Goal: Task Accomplishment & Management: Complete application form

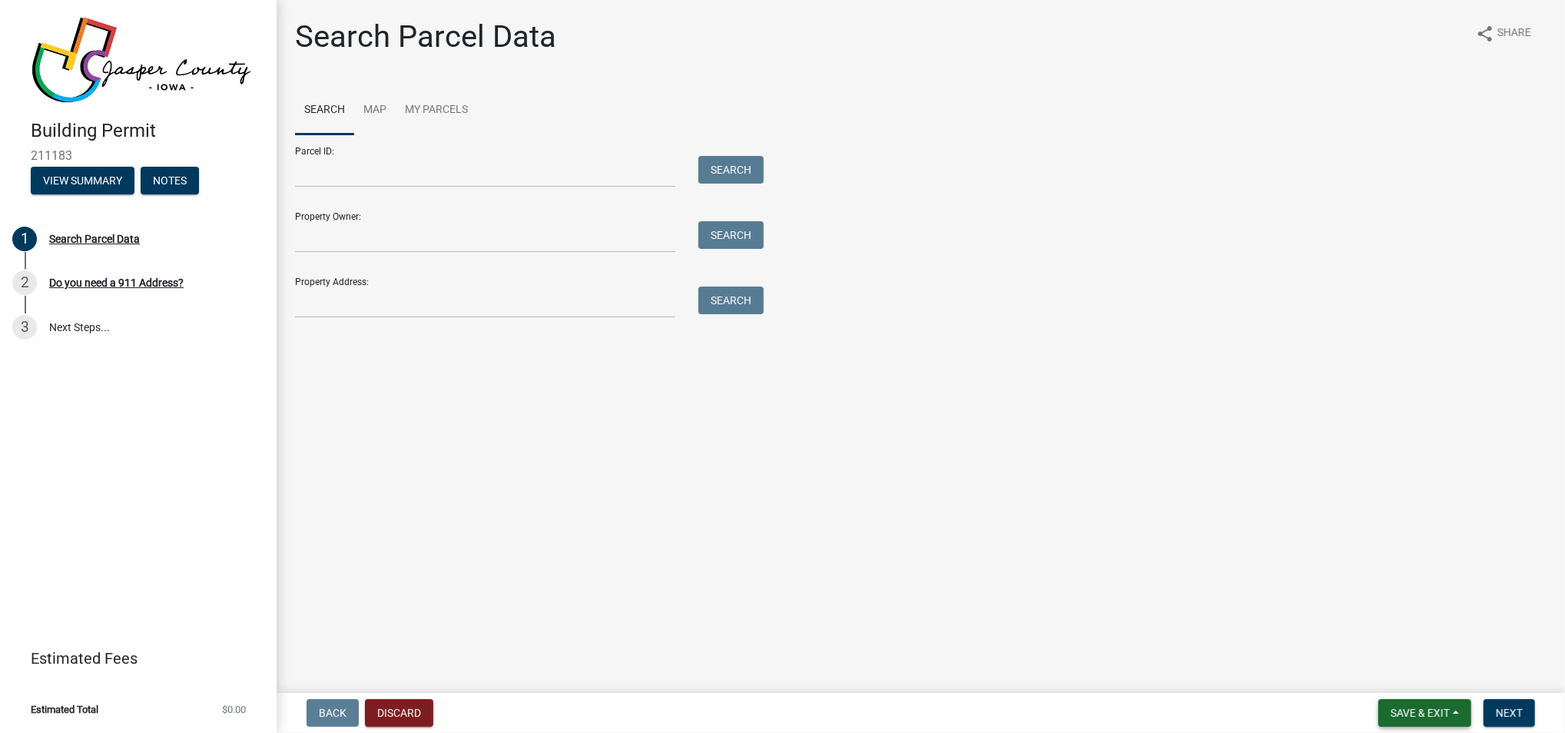
click at [1410, 707] on span "Save & Exit" at bounding box center [1419, 713] width 59 height 12
click at [1395, 671] on button "Save & Exit" at bounding box center [1409, 672] width 123 height 37
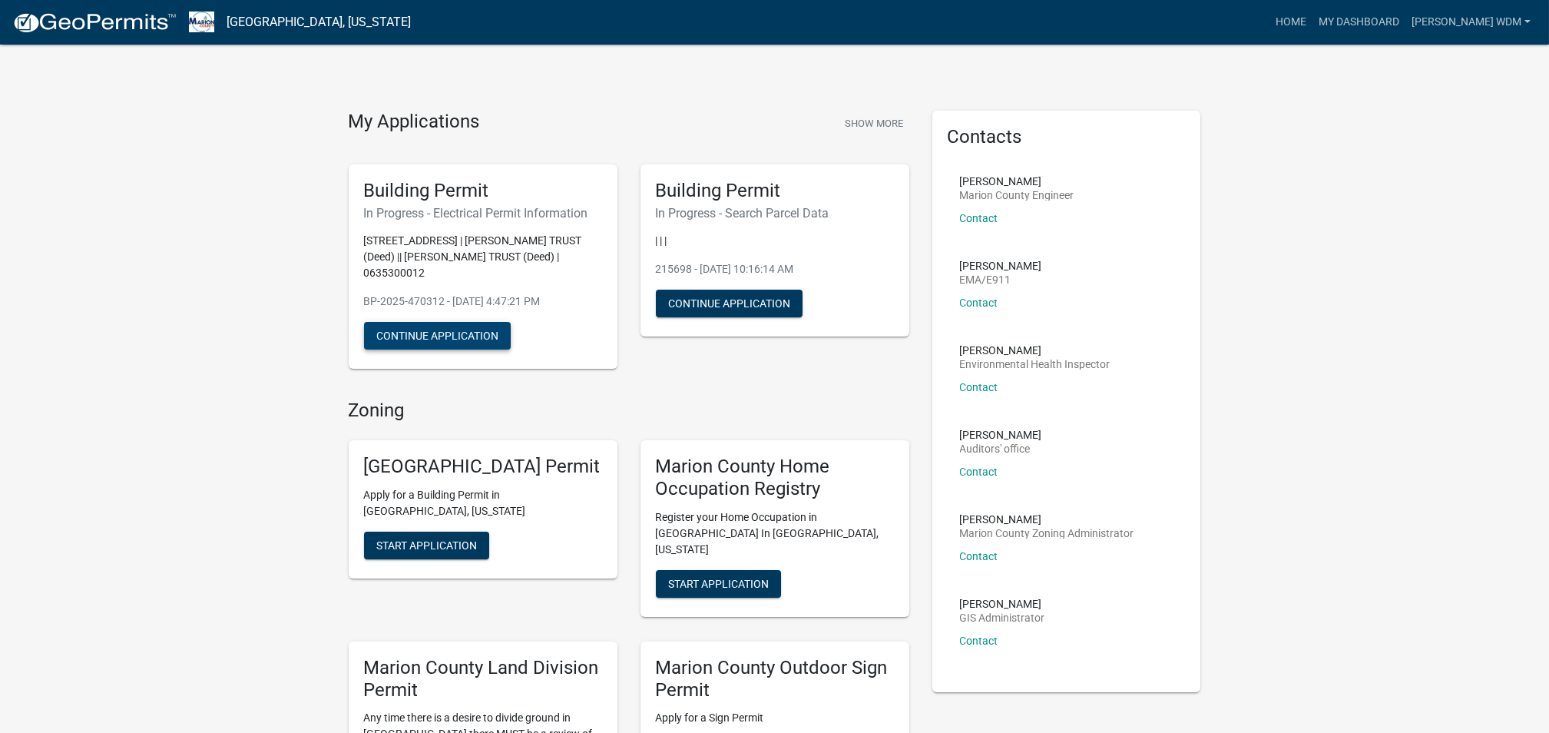
click at [449, 330] on button "Continue Application" at bounding box center [437, 336] width 147 height 28
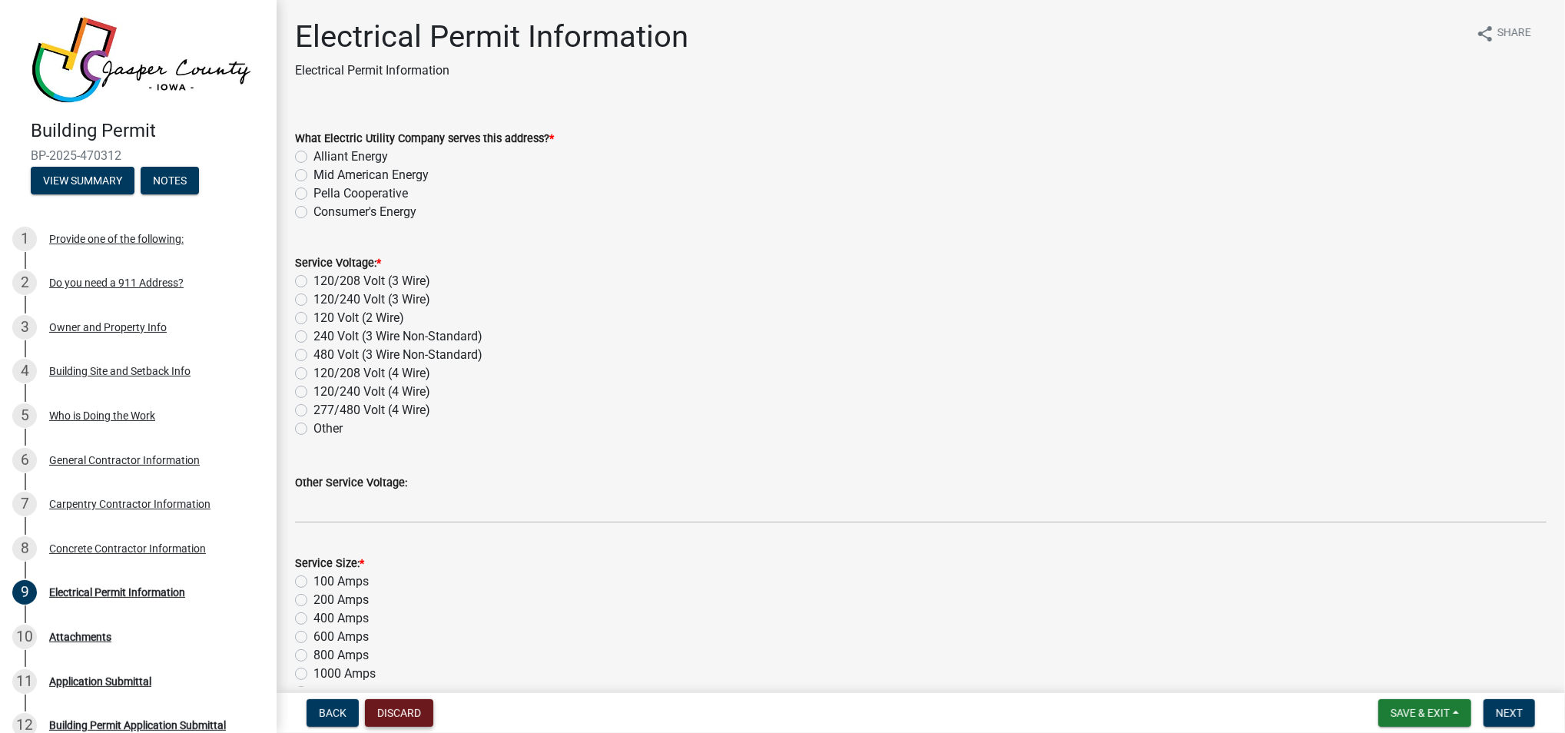
click at [399, 707] on button "Discard" at bounding box center [399, 713] width 68 height 28
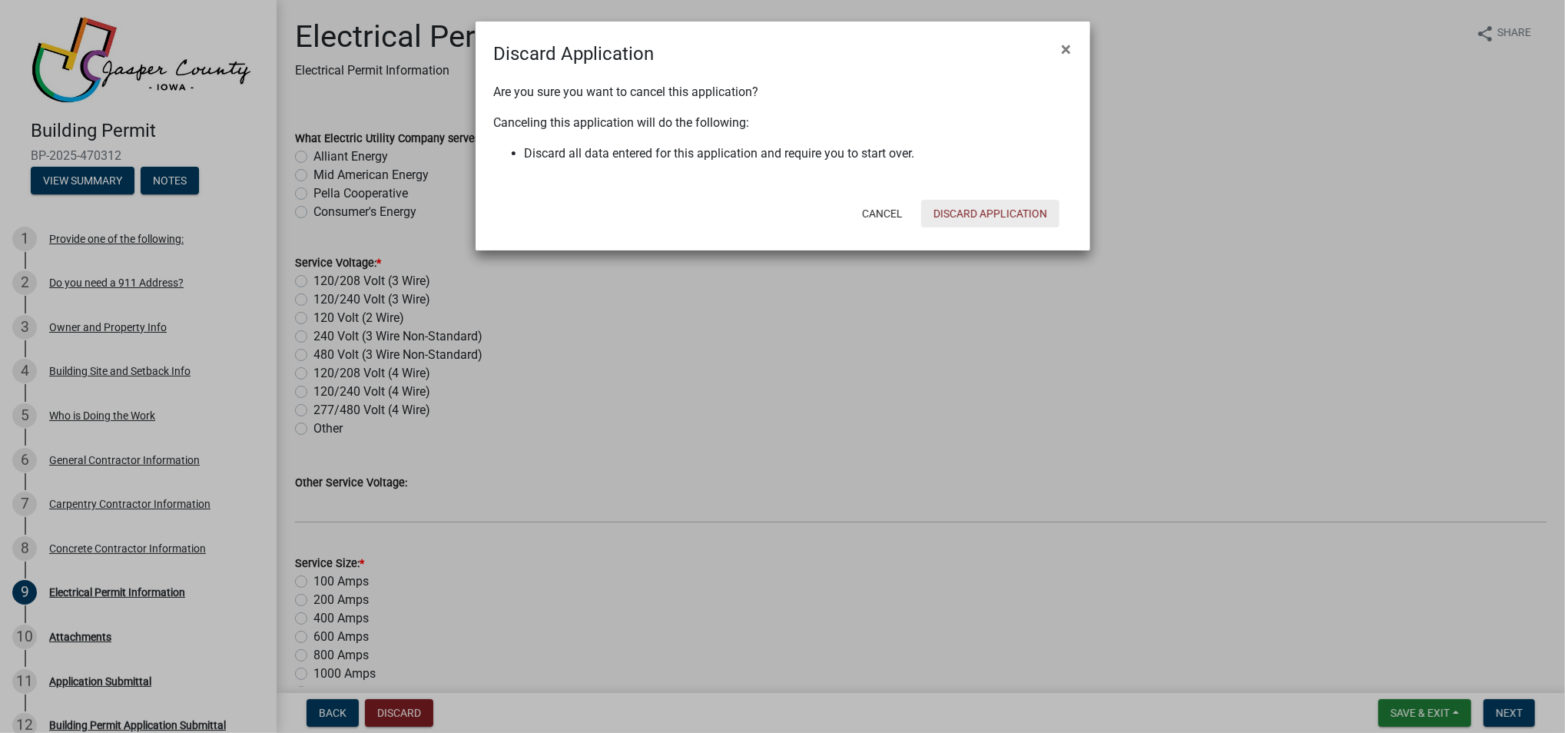
click at [999, 211] on button "Discard Application" at bounding box center [990, 214] width 138 height 28
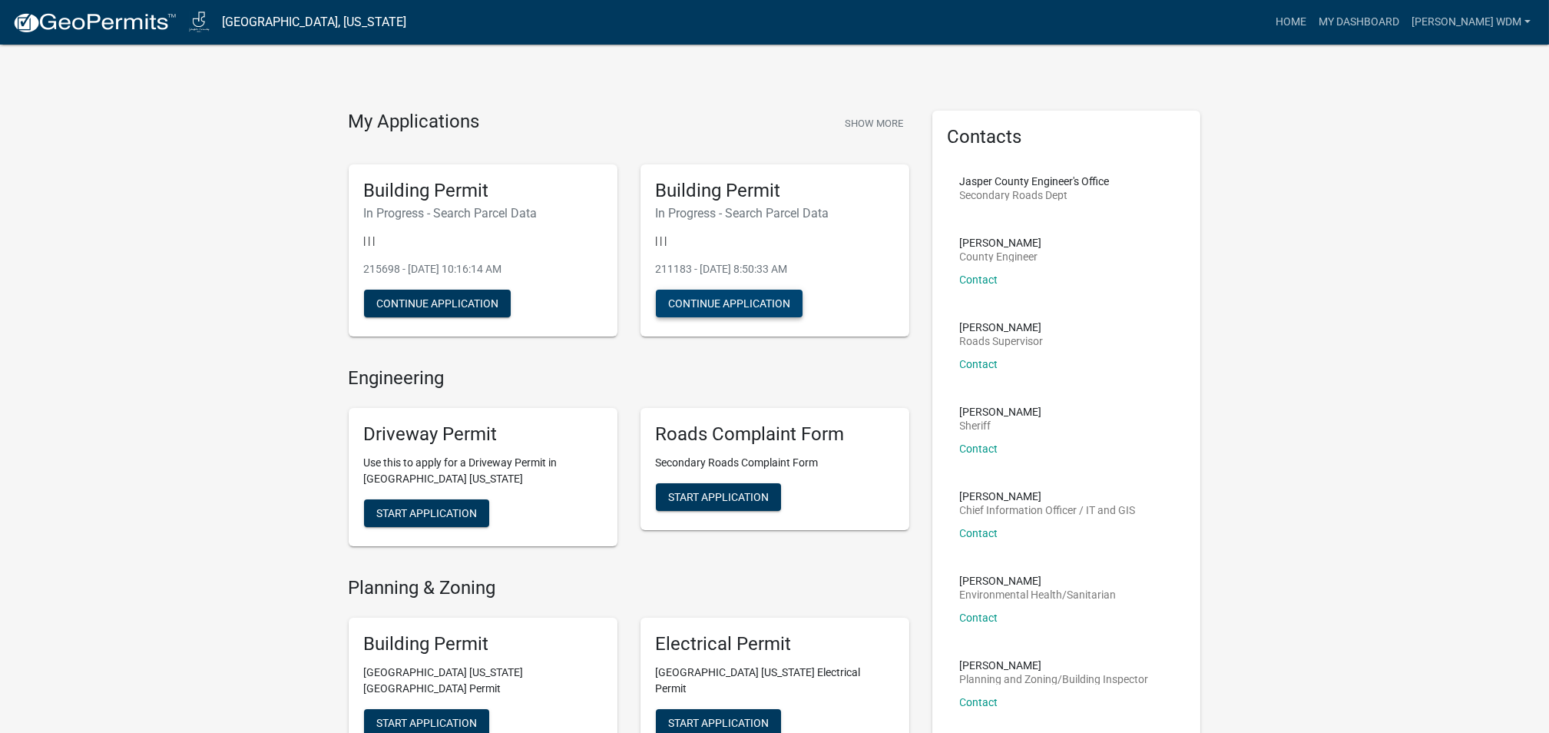
click at [745, 303] on button "Continue Application" at bounding box center [729, 304] width 147 height 28
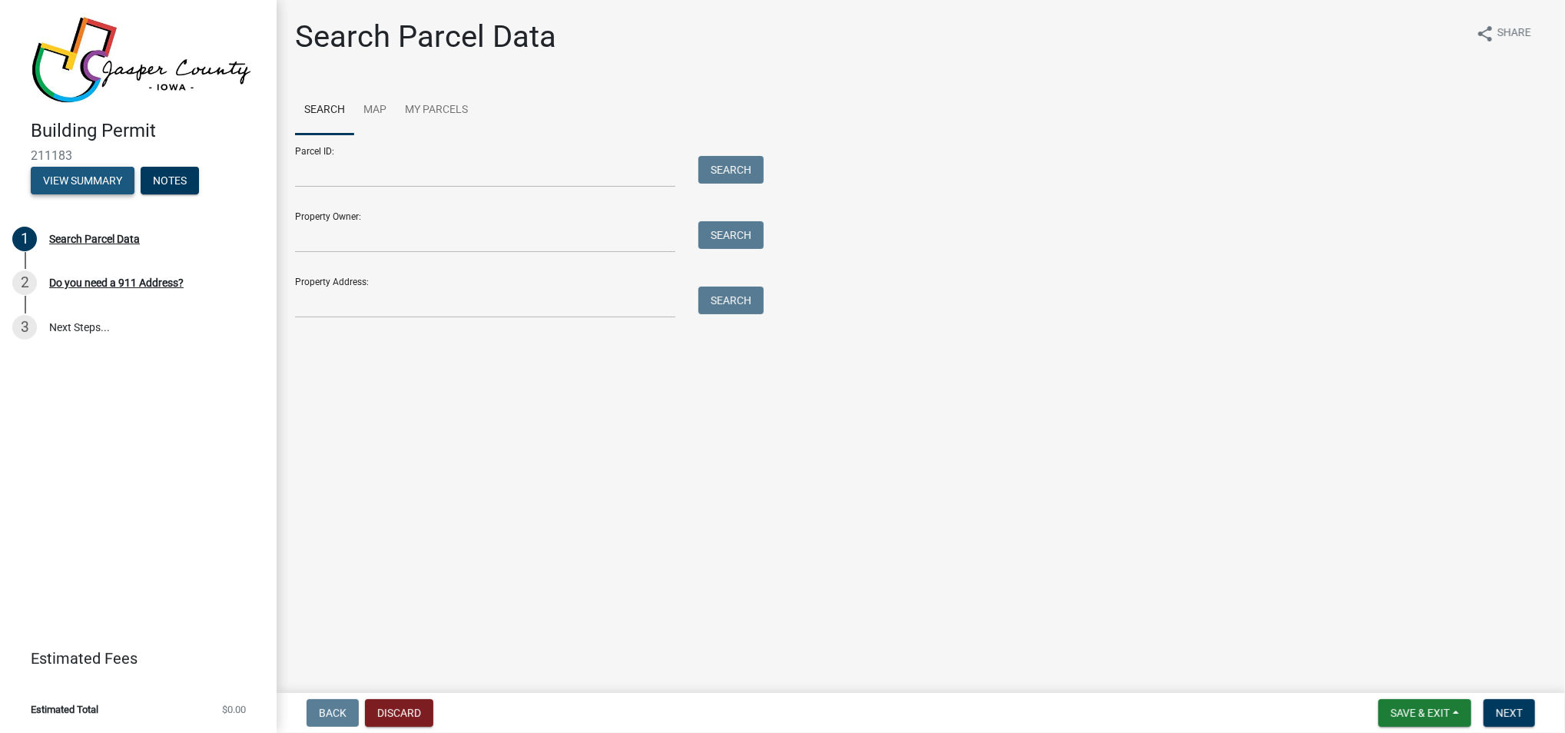
click at [83, 174] on button "View Summary" at bounding box center [83, 181] width 104 height 28
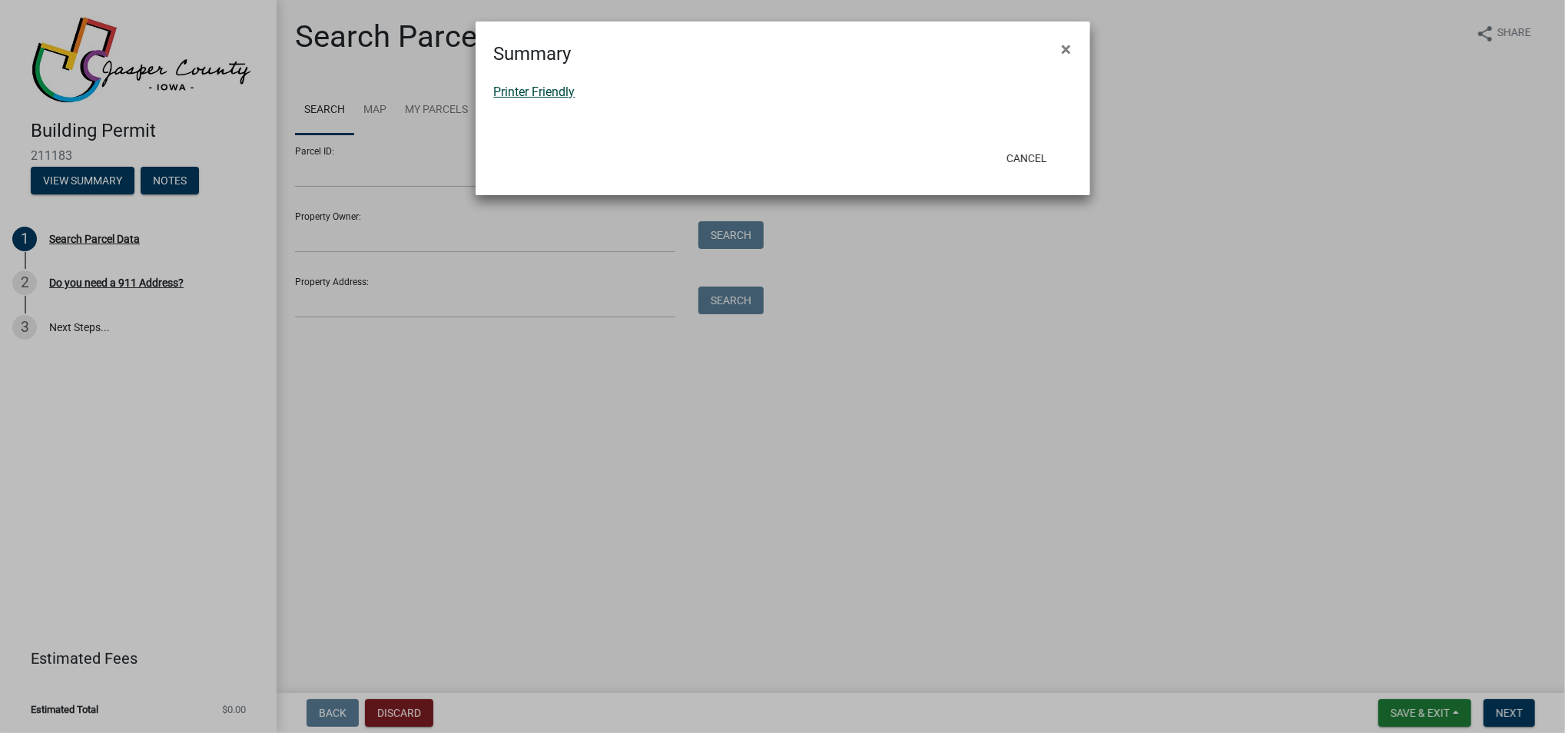
click at [534, 90] on link "Printer Friendly" at bounding box center [534, 91] width 81 height 15
click at [1068, 43] on span "×" at bounding box center [1066, 49] width 10 height 22
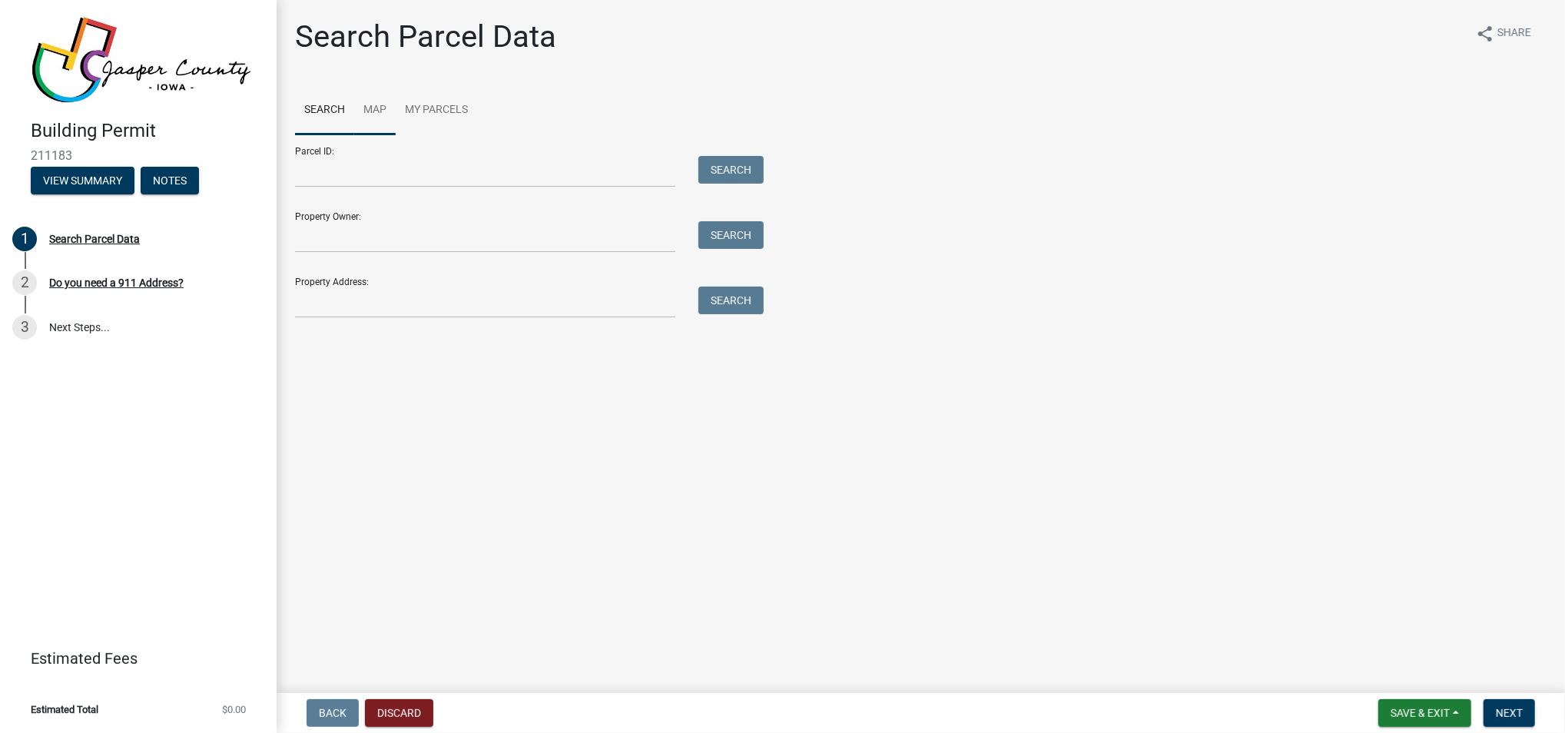
click at [377, 105] on link "Map" at bounding box center [374, 110] width 41 height 49
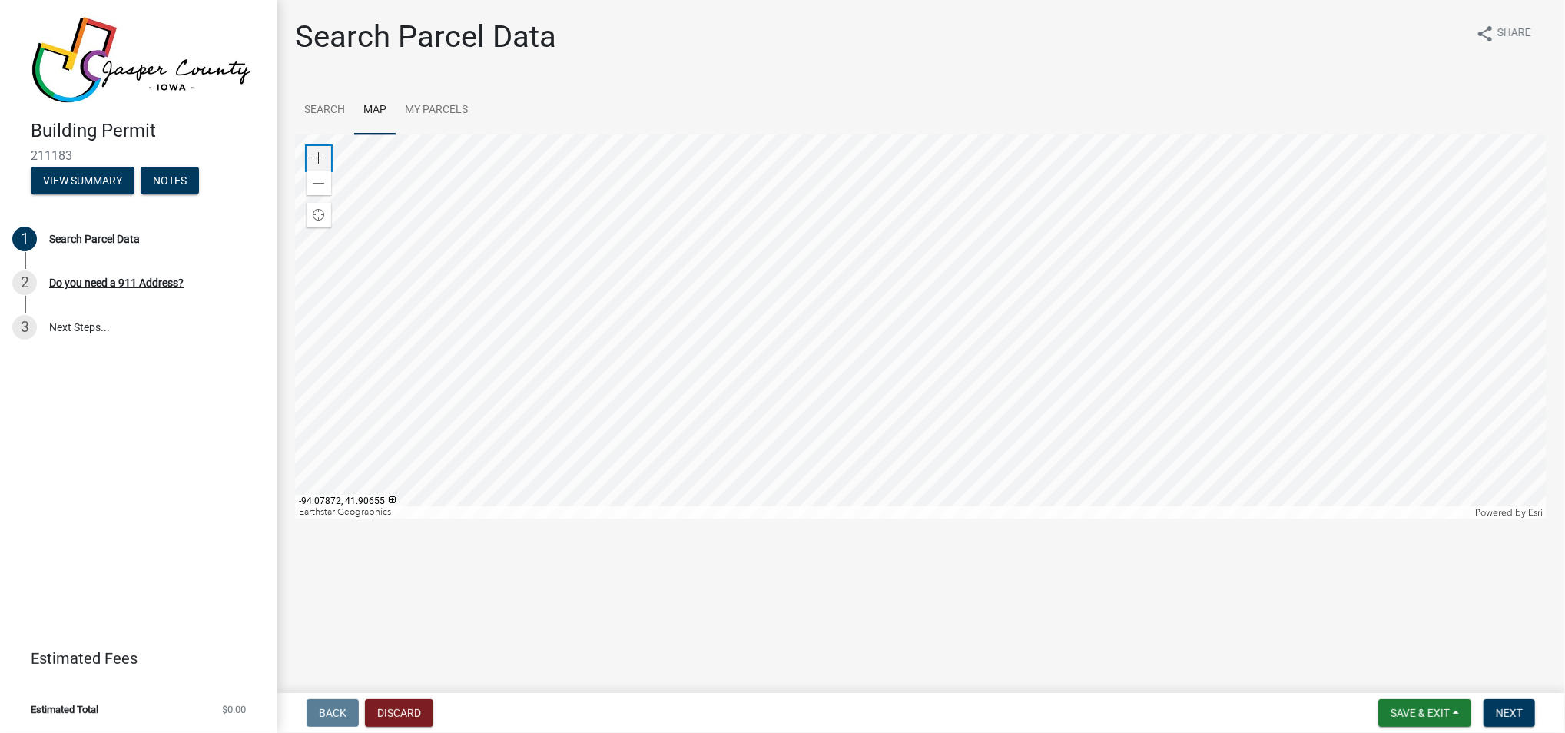
click at [311, 155] on div "Zoom in" at bounding box center [318, 158] width 25 height 25
click at [818, 431] on div at bounding box center [920, 326] width 1251 height 384
click at [929, 316] on div at bounding box center [920, 326] width 1251 height 384
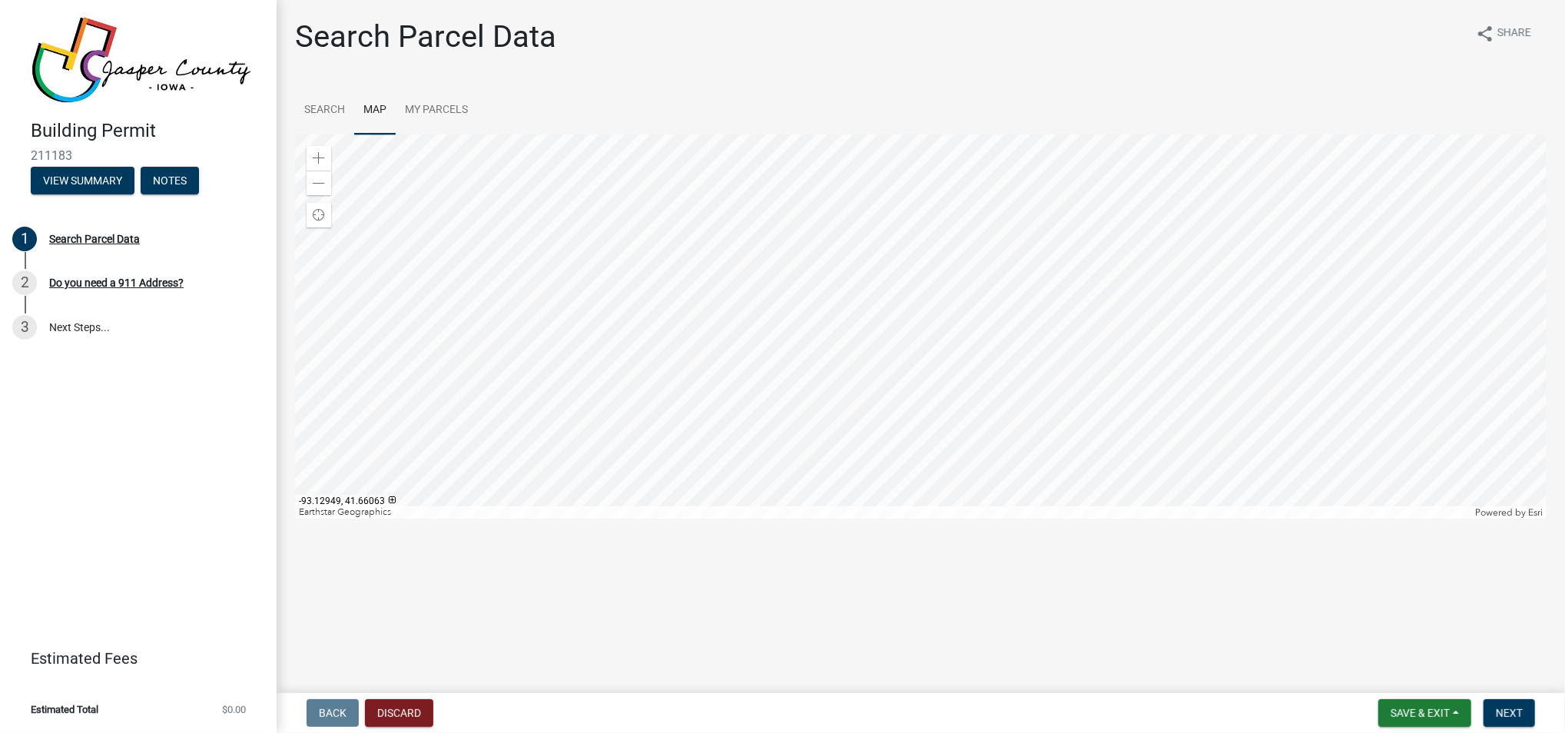
click at [532, 84] on div "Search Parcel Data share Share Search Map My Parcels Zoom in Zoom out Find my l…" at bounding box center [920, 275] width 1274 height 514
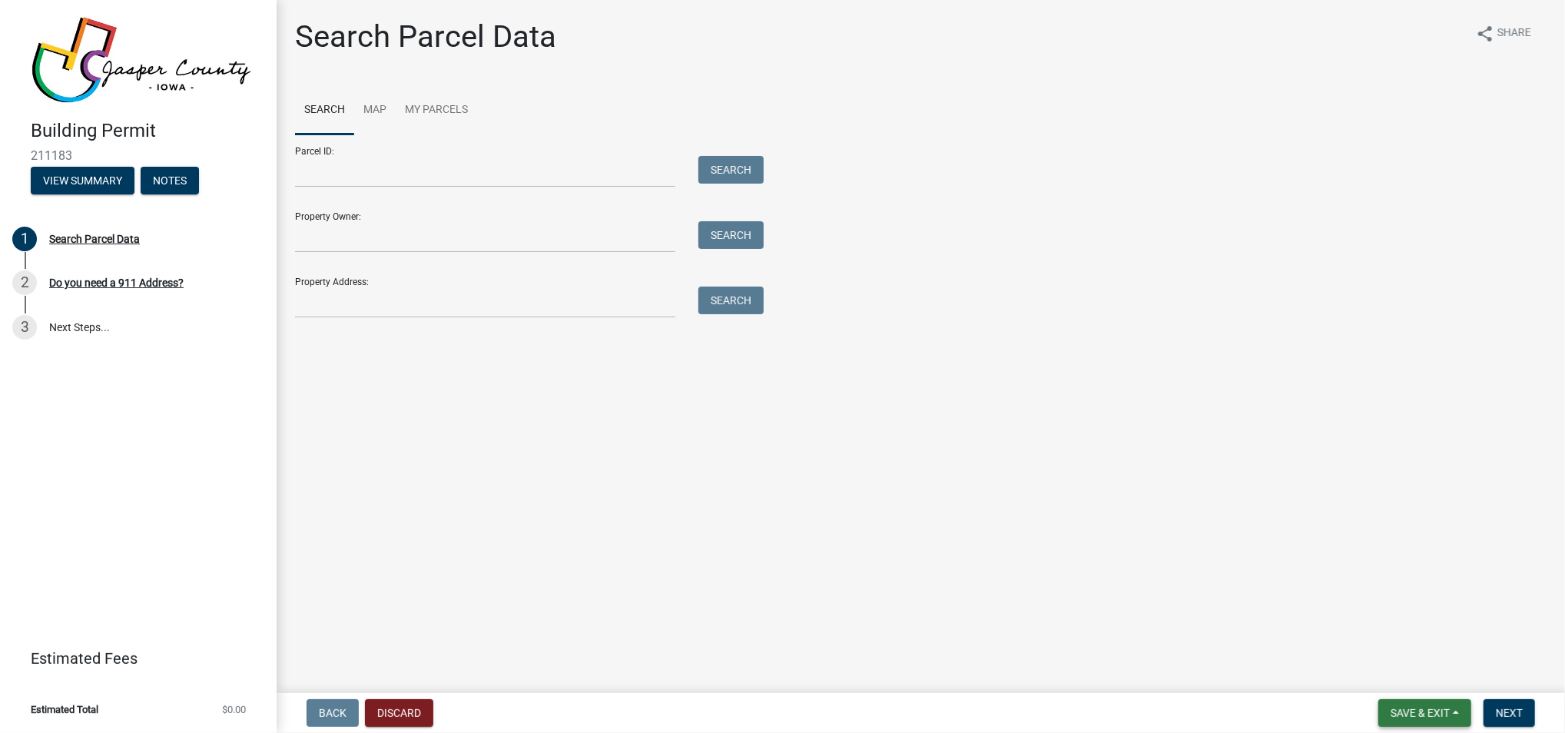
click at [1434, 714] on span "Save & Exit" at bounding box center [1419, 713] width 59 height 12
click at [1397, 676] on button "Save & Exit" at bounding box center [1409, 672] width 123 height 37
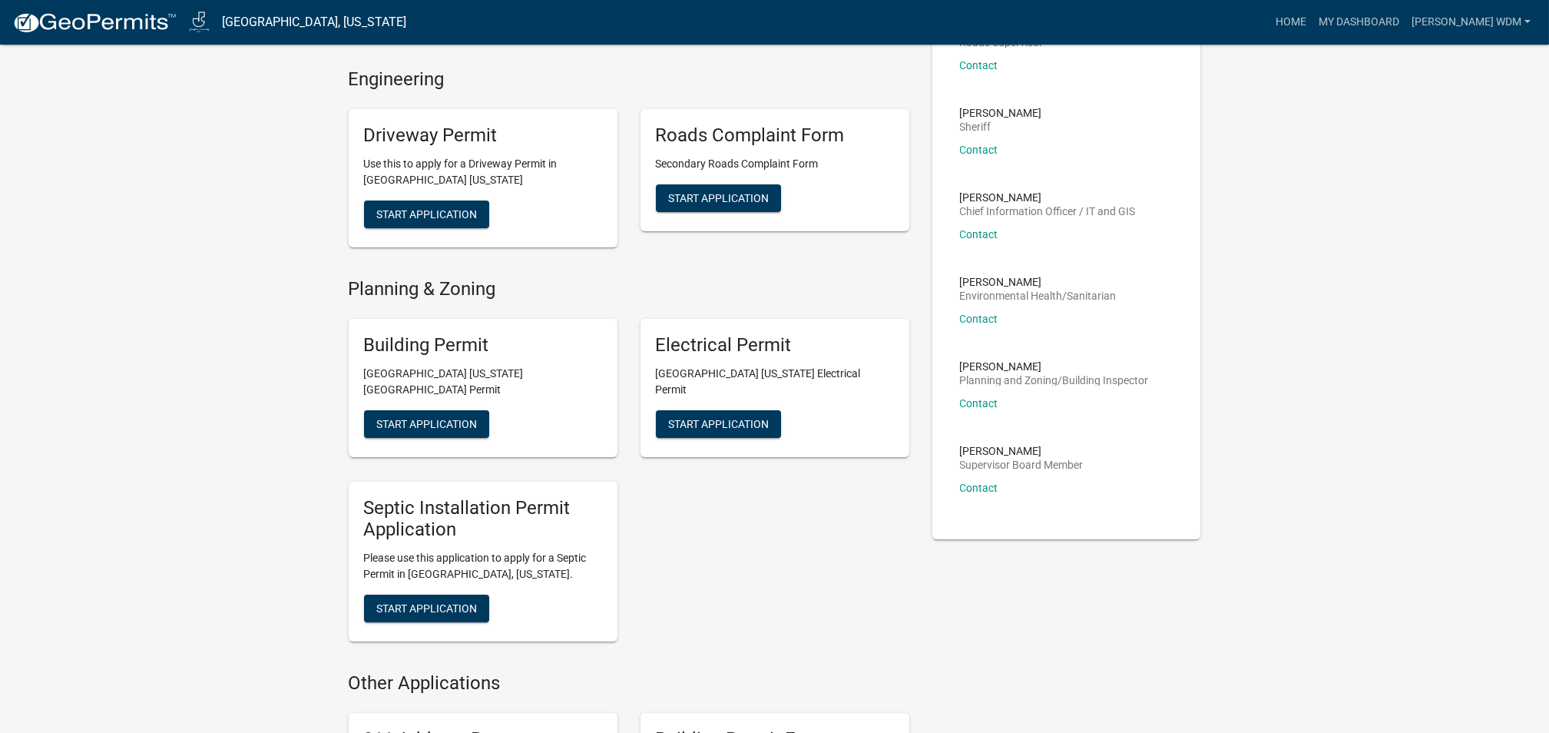
scroll to position [307, 0]
